Goal: Task Accomplishment & Management: Complete application form

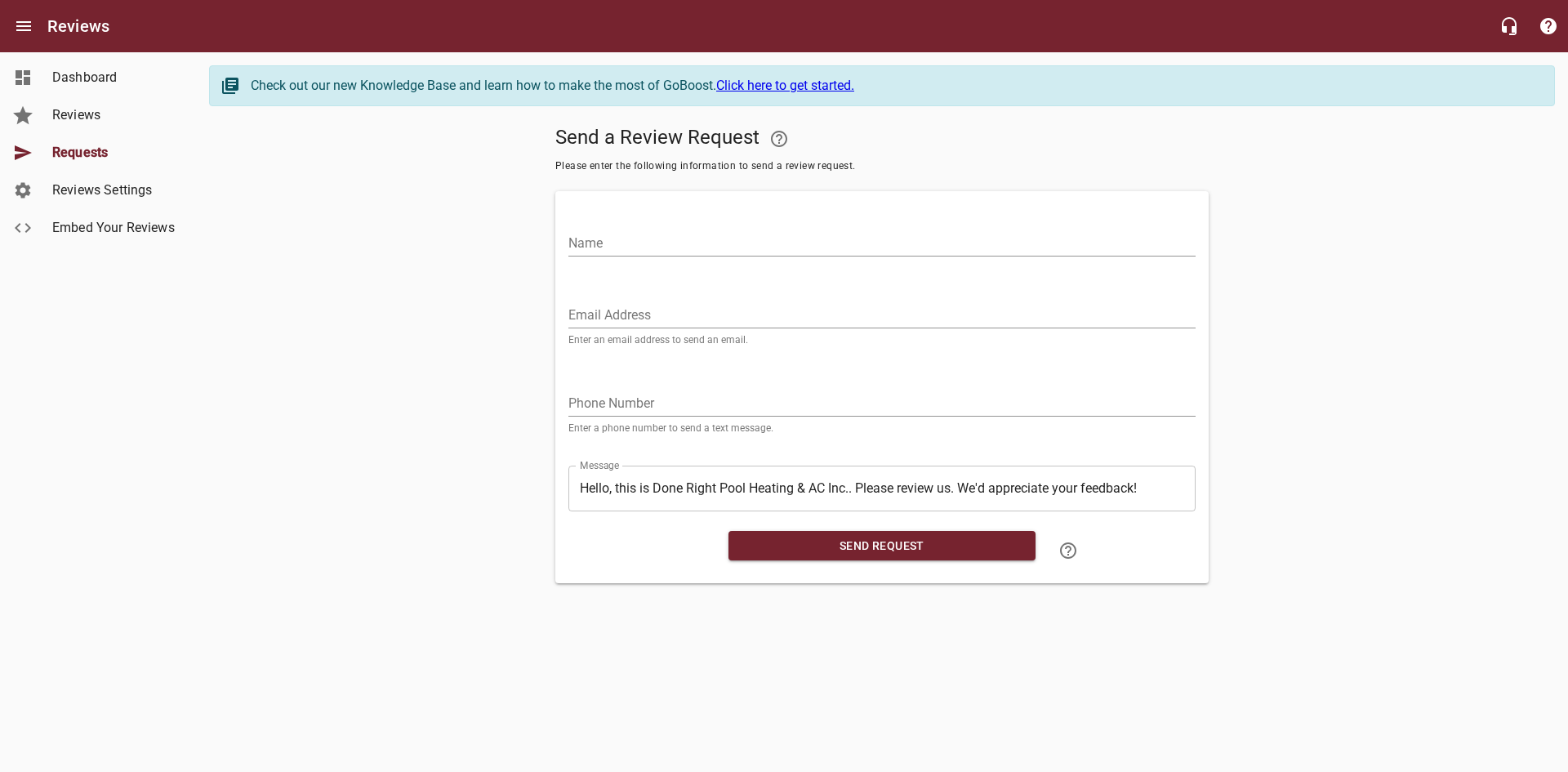
drag, startPoint x: 752, startPoint y: 221, endPoint x: 749, endPoint y: 235, distance: 14.3
click at [752, 221] on div "Name" at bounding box center [881, 236] width 627 height 39
click at [750, 245] on input "Name" at bounding box center [881, 243] width 627 height 26
paste input "AquaCal Parts Warranty & [PERSON_NAME]"
drag, startPoint x: 720, startPoint y: 244, endPoint x: 389, endPoint y: 237, distance: 331.1
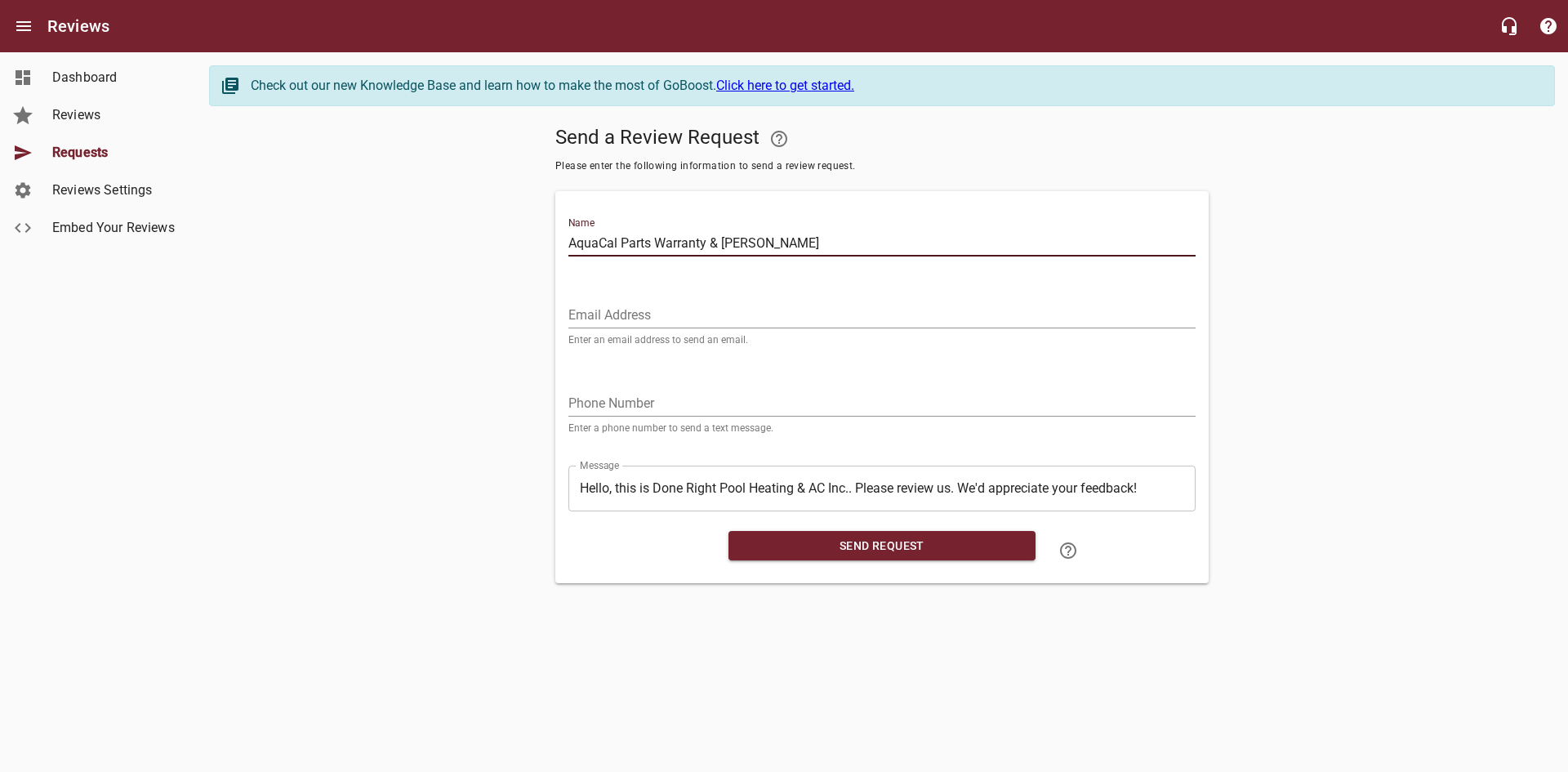
click at [389, 237] on div "Send a Review Request Please enter the following information to send a review r…" at bounding box center [881, 351] width 1345 height 464
type input "[PERSON_NAME]"
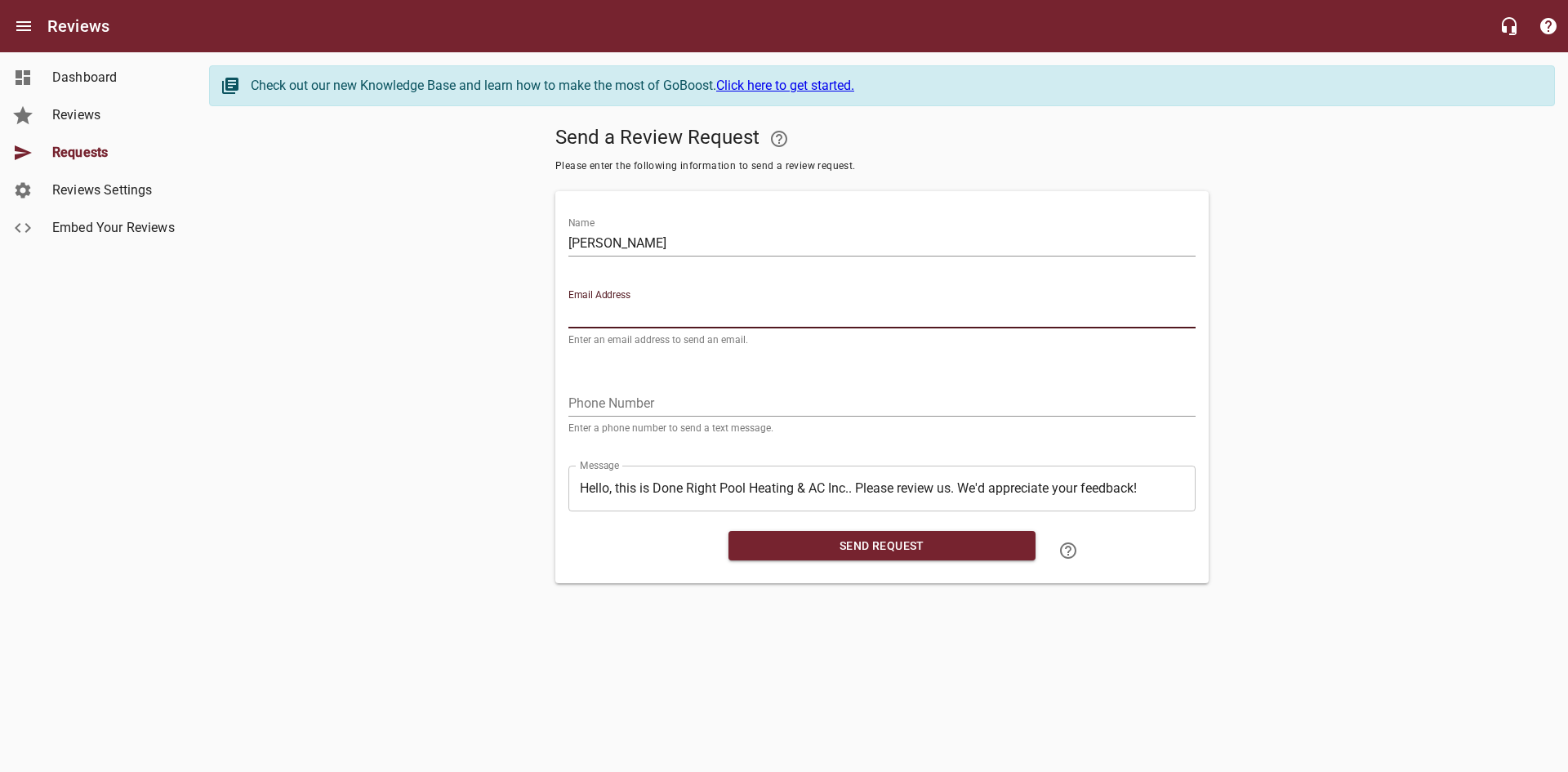
drag, startPoint x: 620, startPoint y: 307, endPoint x: 669, endPoint y: 299, distance: 49.6
click at [620, 308] on input "Email Address" at bounding box center [881, 315] width 627 height 26
click at [758, 314] on input "Email Address" at bounding box center [881, 315] width 627 height 26
paste input "[EMAIL_ADDRESS][DOMAIN_NAME]"
type input "[EMAIL_ADDRESS][DOMAIN_NAME]"
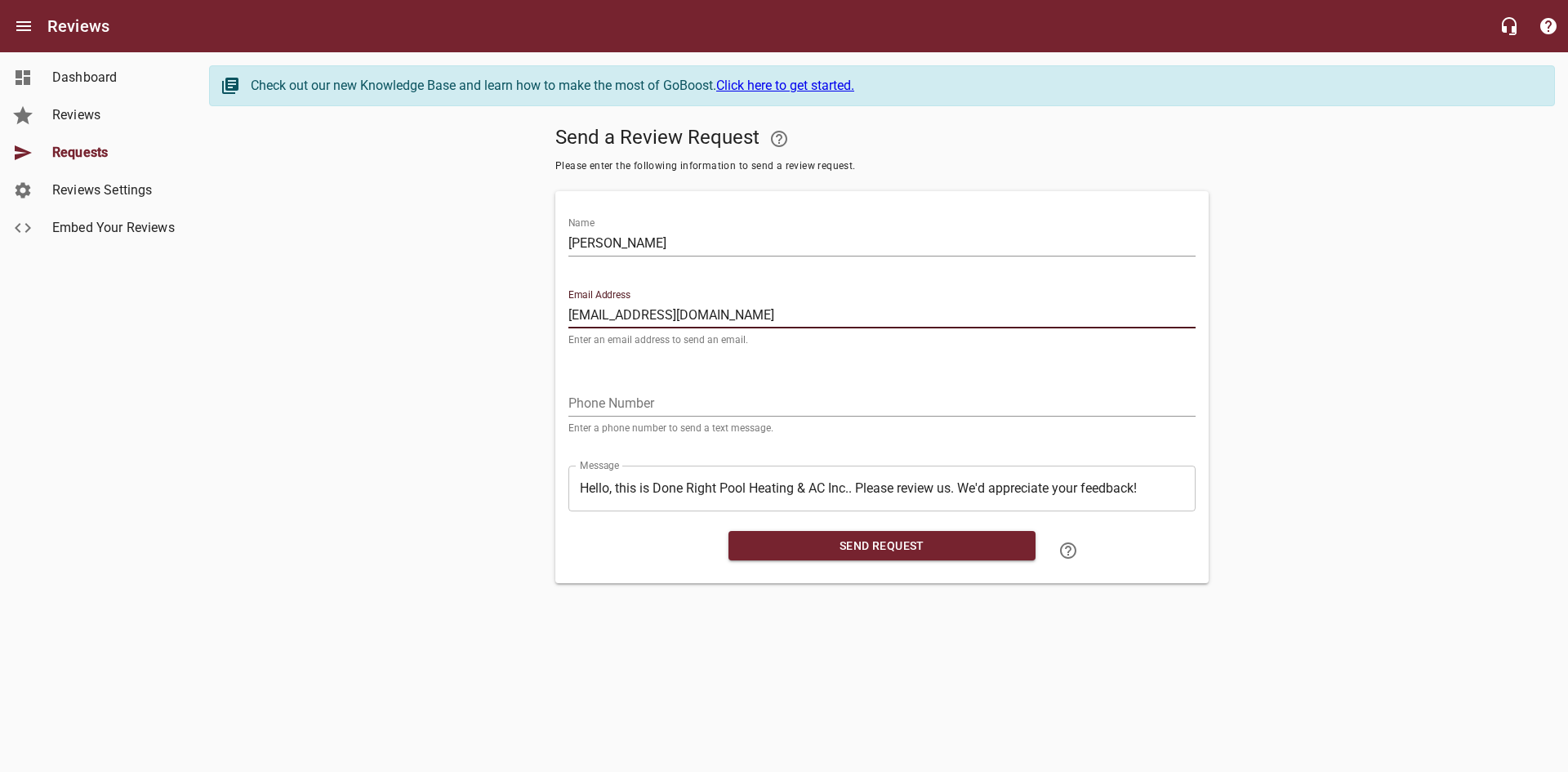
click at [691, 398] on input "tel" at bounding box center [881, 404] width 627 height 26
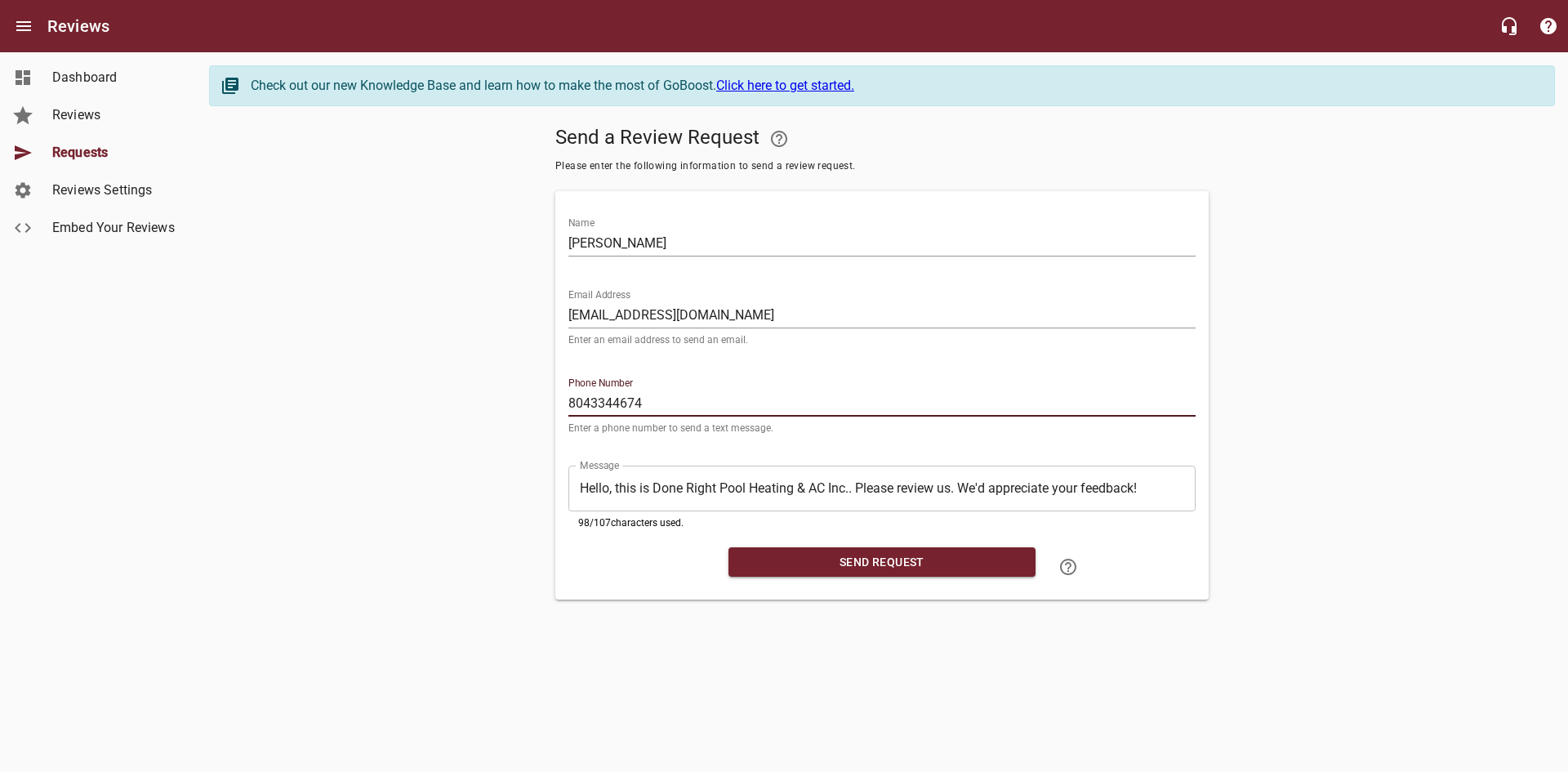
type input "8043344674"
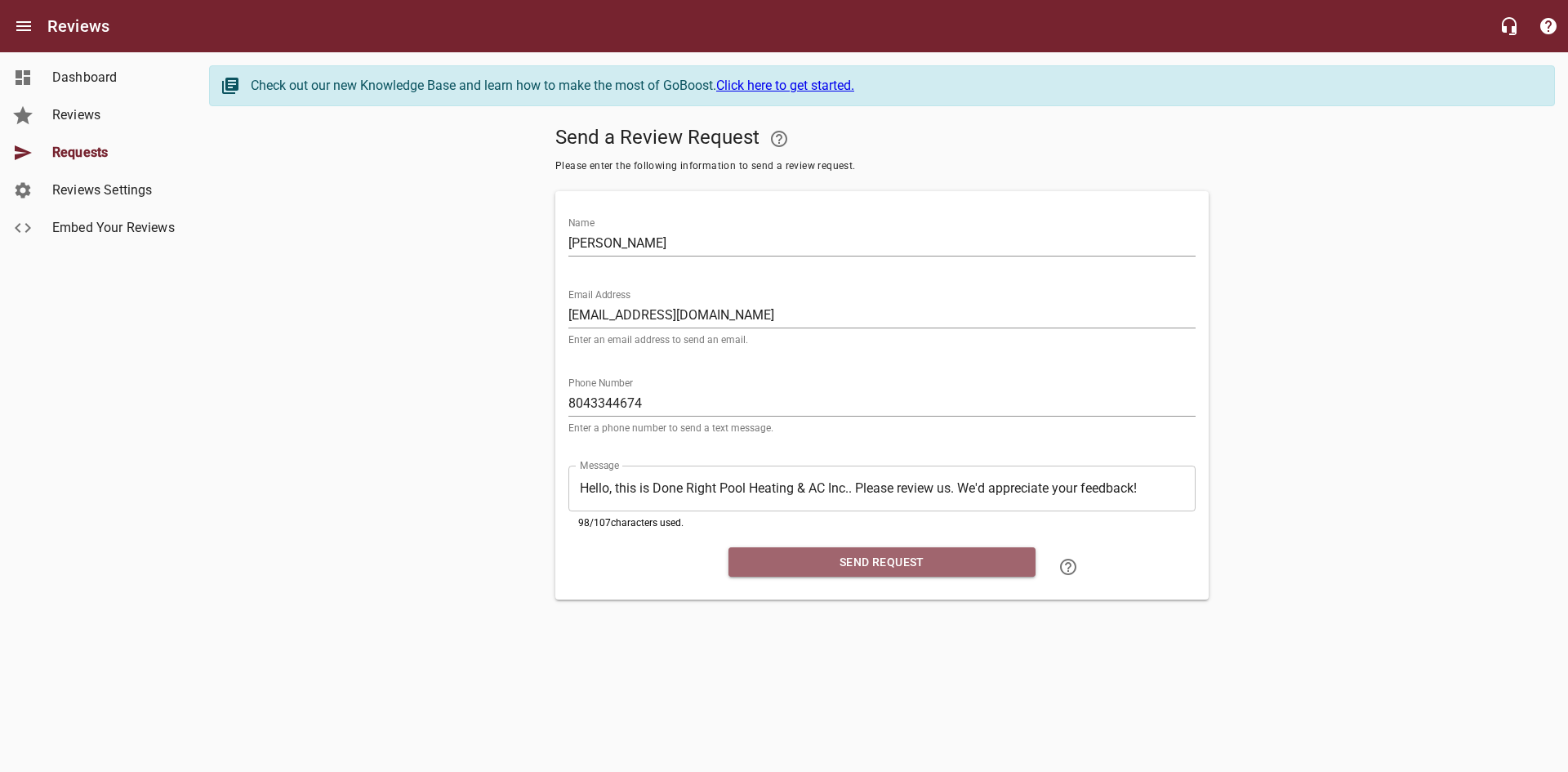
click at [826, 567] on span "Send Request" at bounding box center [882, 562] width 281 height 20
